Goal: Navigation & Orientation: Find specific page/section

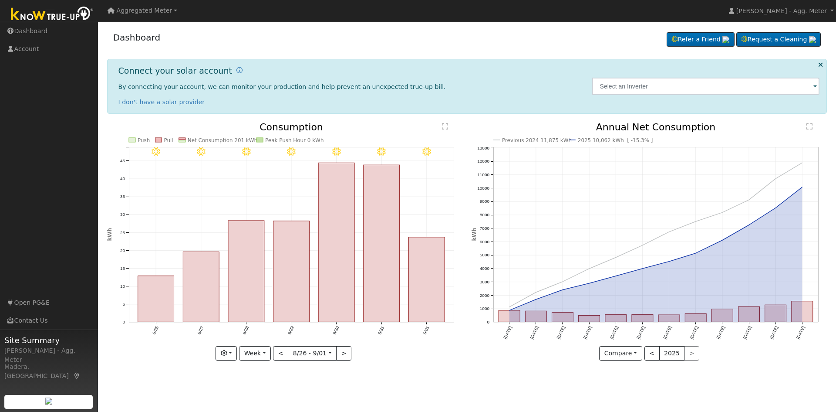
click at [143, 12] on span "Aggregated Meter" at bounding box center [145, 10] width 56 height 7
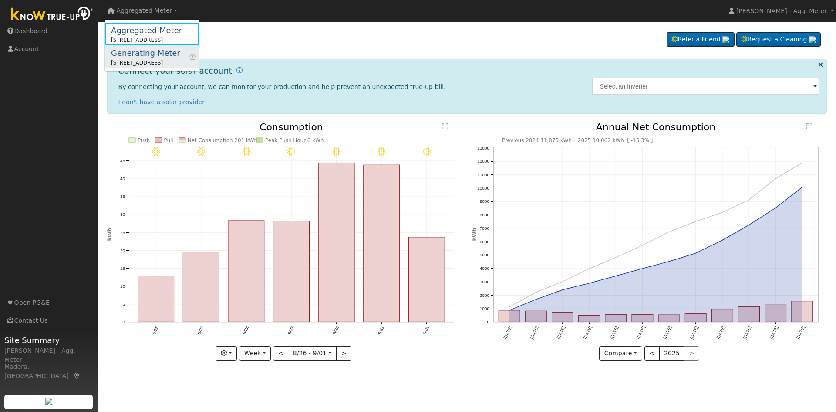
click at [160, 55] on div "Generating Meter" at bounding box center [145, 53] width 69 height 12
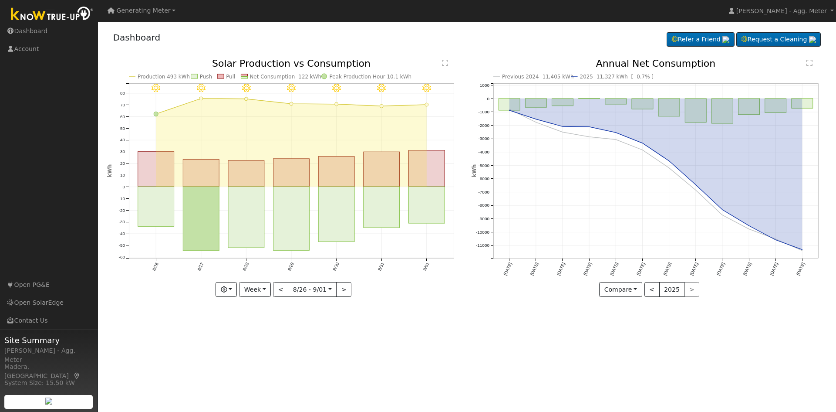
click at [157, 13] on span "Generating Meter" at bounding box center [144, 10] width 54 height 7
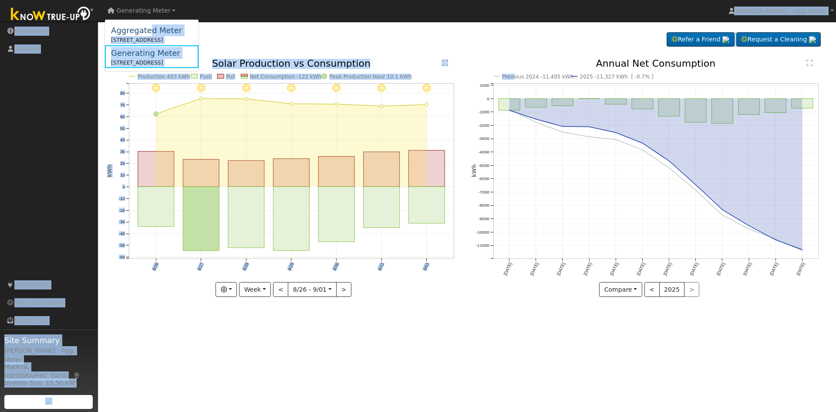
drag, startPoint x: 146, startPoint y: 24, endPoint x: 505, endPoint y: 48, distance: 359.7
click at [512, 58] on div "Generating Meter Aggregated Meter 13636 Road 35, Madera, CA 93638 Primary Accou…" at bounding box center [418, 217] width 836 height 390
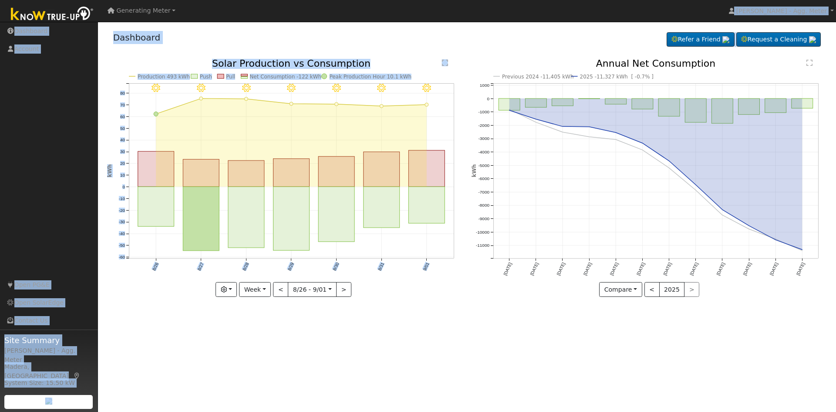
click at [488, 27] on div "Dashboard Refer a Friend Request a Cleaning Refer a Friend" at bounding box center [467, 39] width 721 height 27
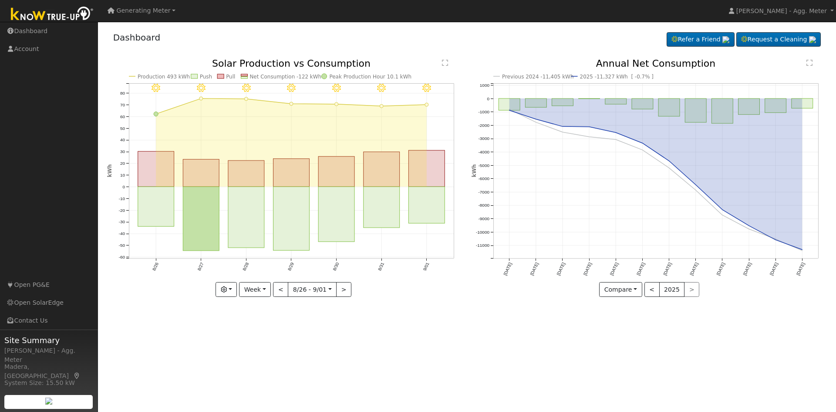
click at [142, 13] on span "Generating Meter" at bounding box center [144, 10] width 54 height 7
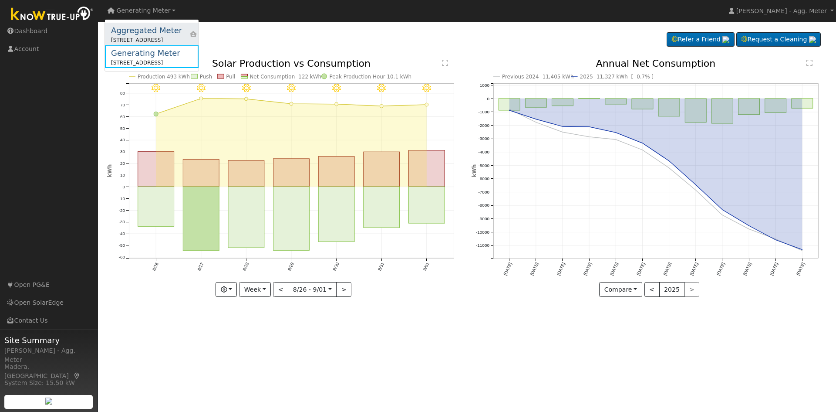
click at [145, 36] on div "[STREET_ADDRESS]" at bounding box center [146, 40] width 71 height 8
